Goal: Find specific page/section: Find specific page/section

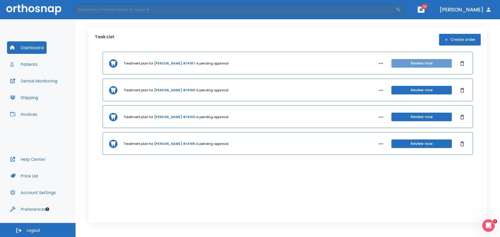
click at [434, 63] on button "Review now" at bounding box center [422, 63] width 60 height 9
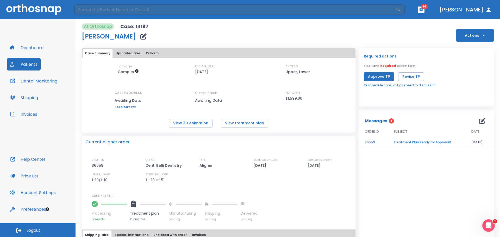
click at [28, 68] on button "Patients" at bounding box center [24, 64] width 34 height 13
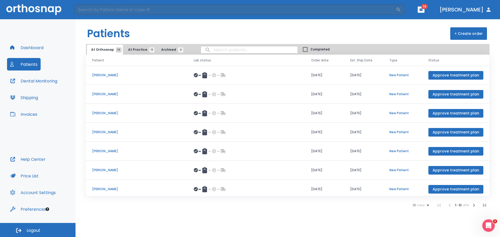
click at [143, 48] on span "At Practice 12" at bounding box center [140, 49] width 24 height 5
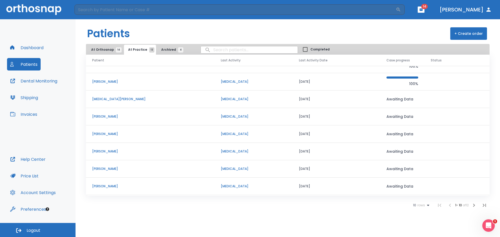
scroll to position [45, 0]
click at [112, 186] on p "[PERSON_NAME]" at bounding box center [150, 187] width 116 height 5
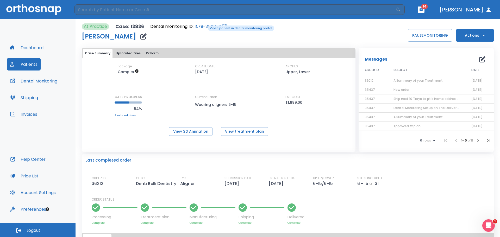
click at [205, 25] on link "15F9-30C8-Z" at bounding box center [208, 26] width 26 height 6
click at [448, 11] on header "​ 14 [PERSON_NAME]" at bounding box center [250, 9] width 500 height 19
click at [425, 10] on button "button" at bounding box center [421, 10] width 7 height 6
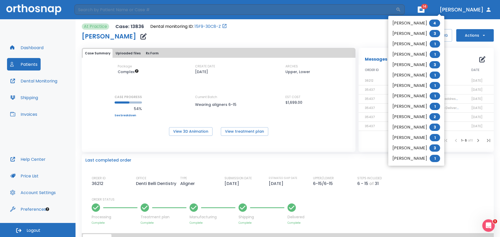
click at [343, 27] on div at bounding box center [250, 118] width 500 height 237
